Goal: Task Accomplishment & Management: Use online tool/utility

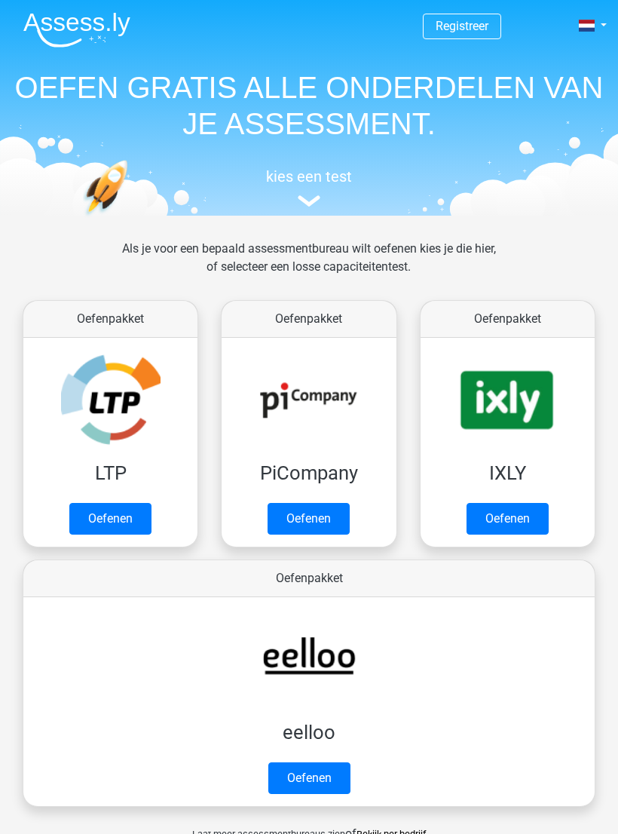
click at [115, 519] on link "Oefenen" at bounding box center [110, 519] width 82 height 32
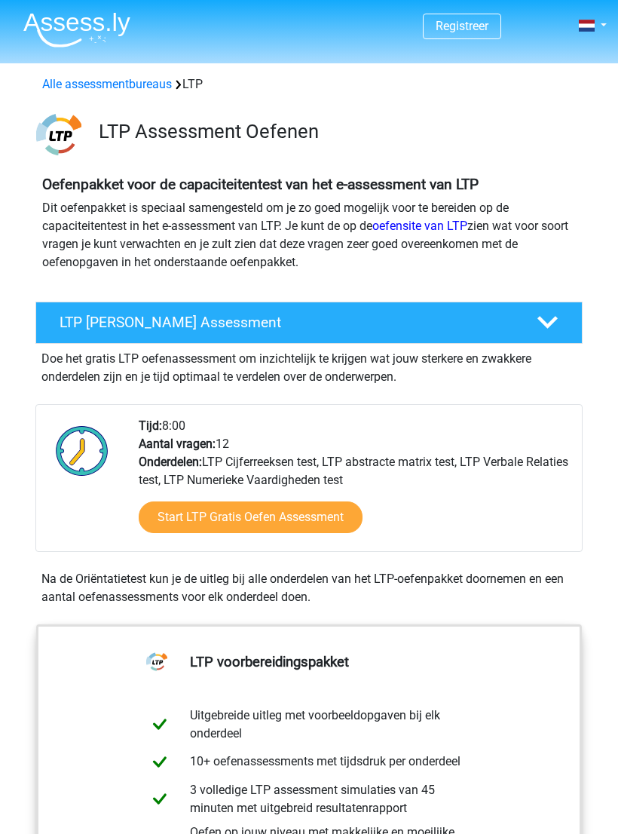
click at [342, 523] on link "Start LTP Gratis Oefen Assessment" at bounding box center [251, 518] width 224 height 32
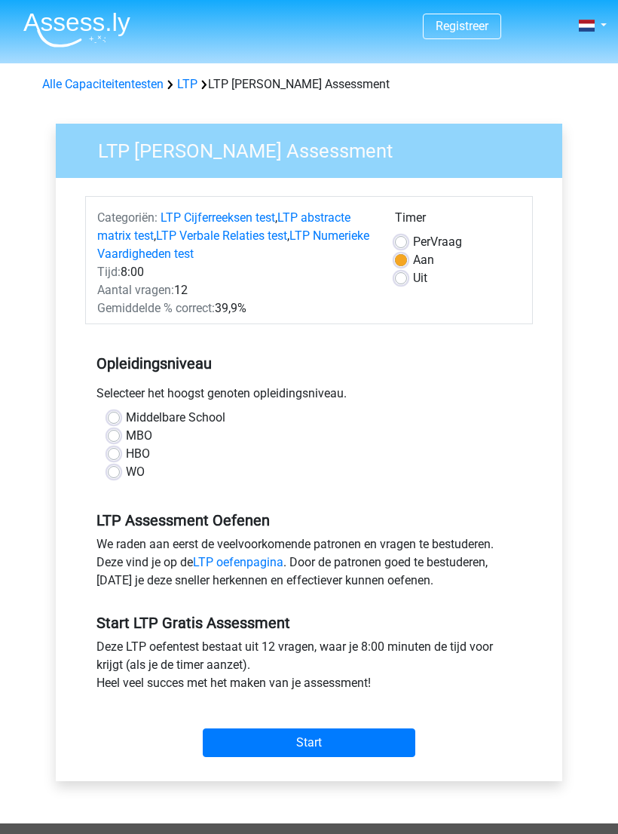
click at [158, 511] on h5 "LTP Assessment Oefenen" at bounding box center [309, 520] width 425 height 18
click at [135, 439] on label "MBO" at bounding box center [139, 436] width 26 height 18
click at [120, 439] on input "MBO" at bounding box center [114, 434] width 12 height 15
radio input "true"
click at [365, 747] on input "Start" at bounding box center [309, 743] width 213 height 29
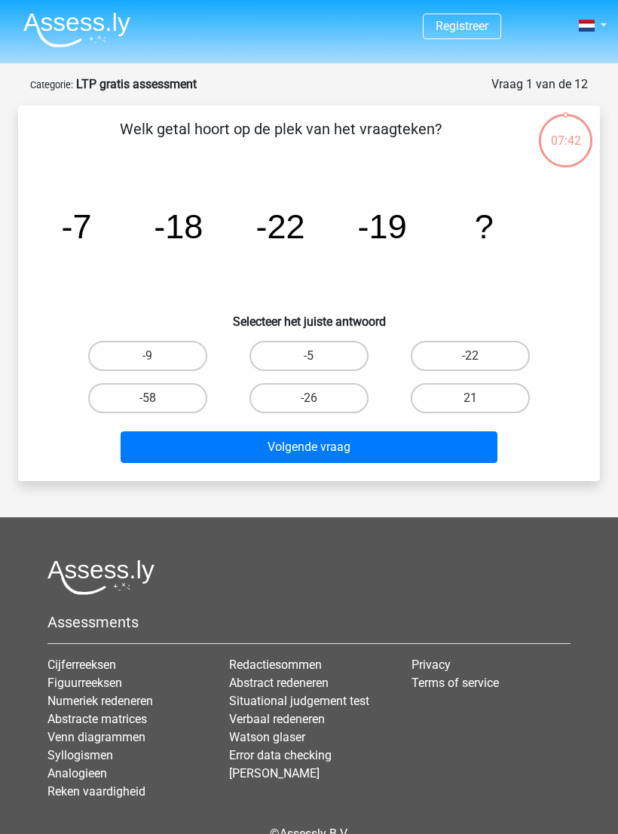
click at [325, 404] on label "-26" at bounding box center [309, 398] width 119 height 30
click at [319, 404] on input "-26" at bounding box center [314, 403] width 10 height 10
radio input "true"
click at [375, 450] on button "Volgende vraag" at bounding box center [310, 447] width 378 height 32
